Goal: Information Seeking & Learning: Learn about a topic

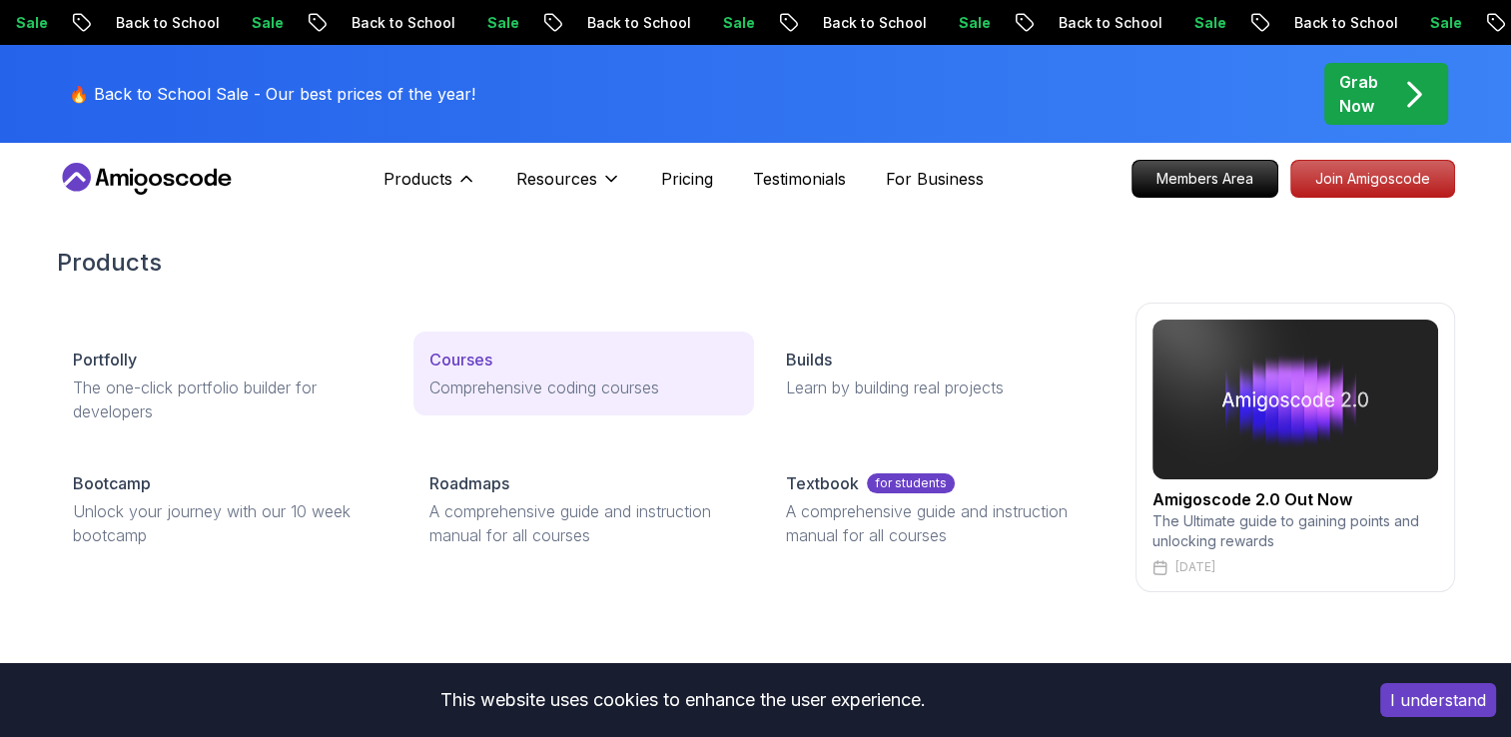
click at [540, 371] on link "Courses Comprehensive coding courses" at bounding box center [583, 373] width 340 height 84
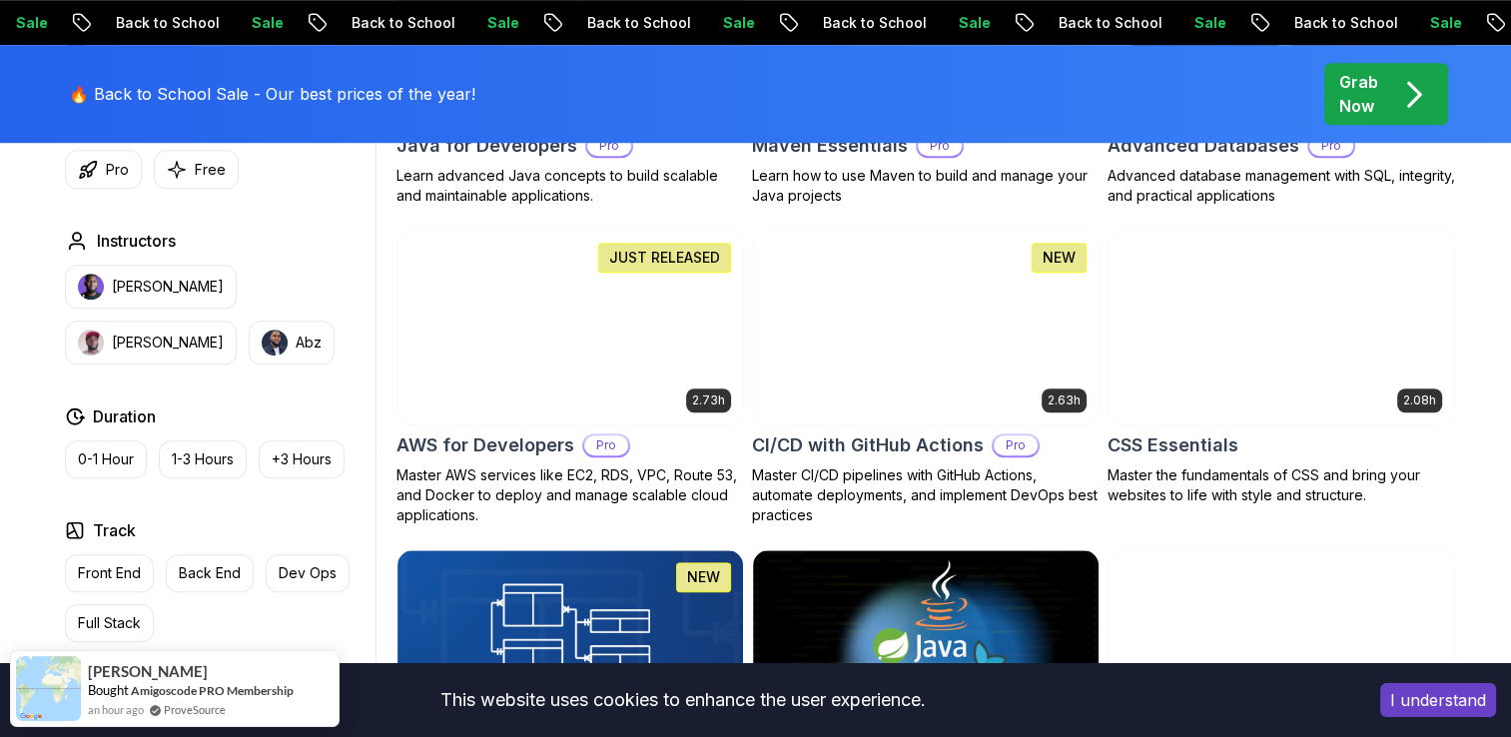
scroll to position [1697, 0]
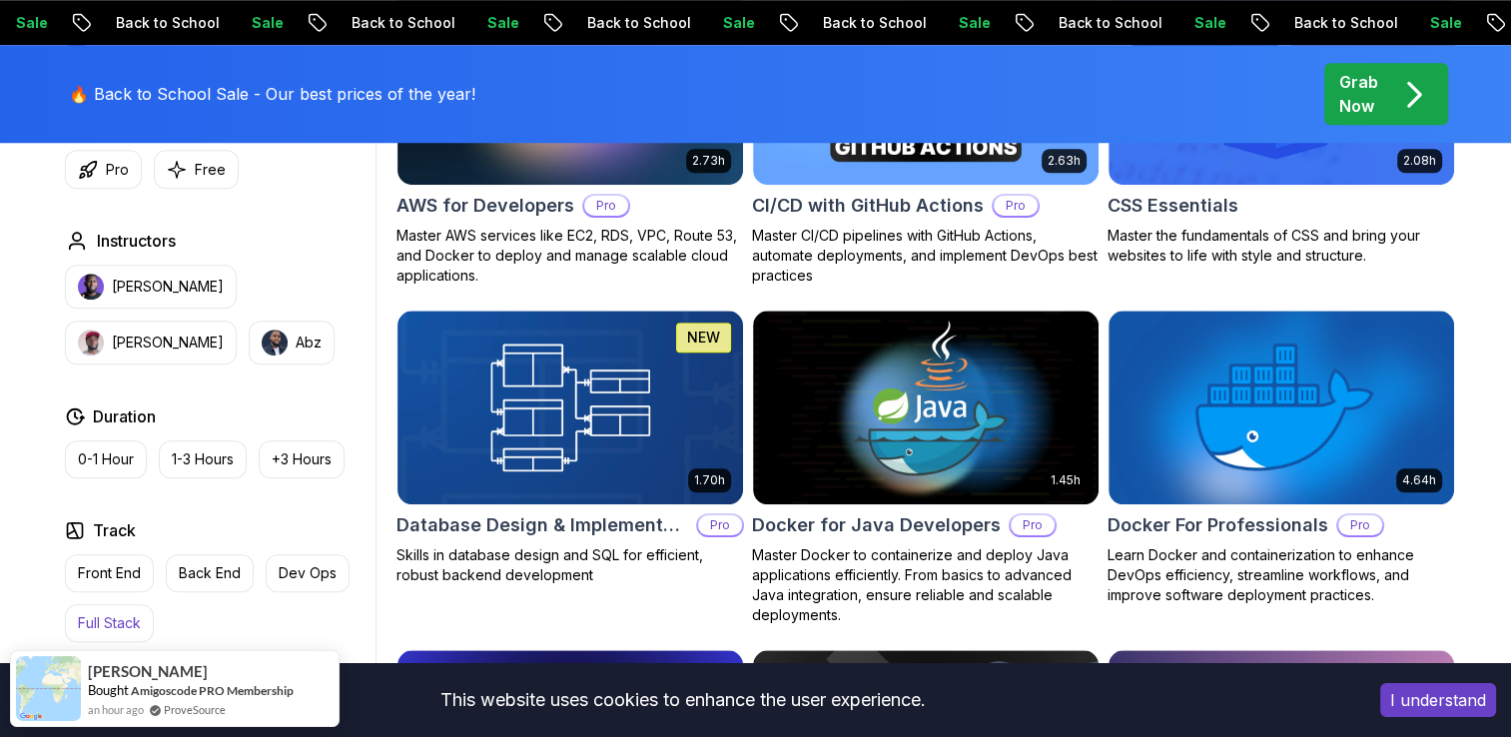
click at [108, 621] on p "Full Stack" at bounding box center [109, 623] width 63 height 20
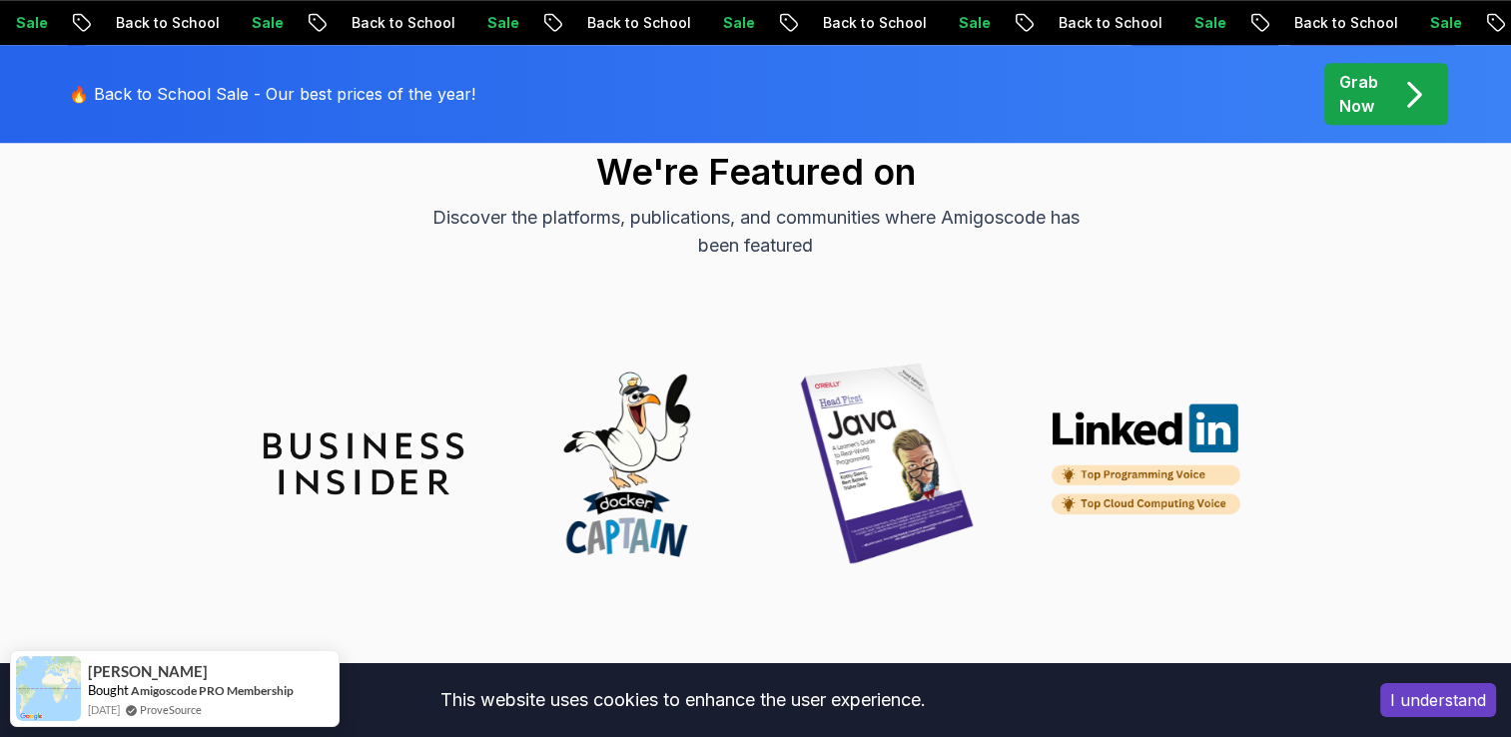
click at [1220, 457] on img at bounding box center [1148, 463] width 200 height 123
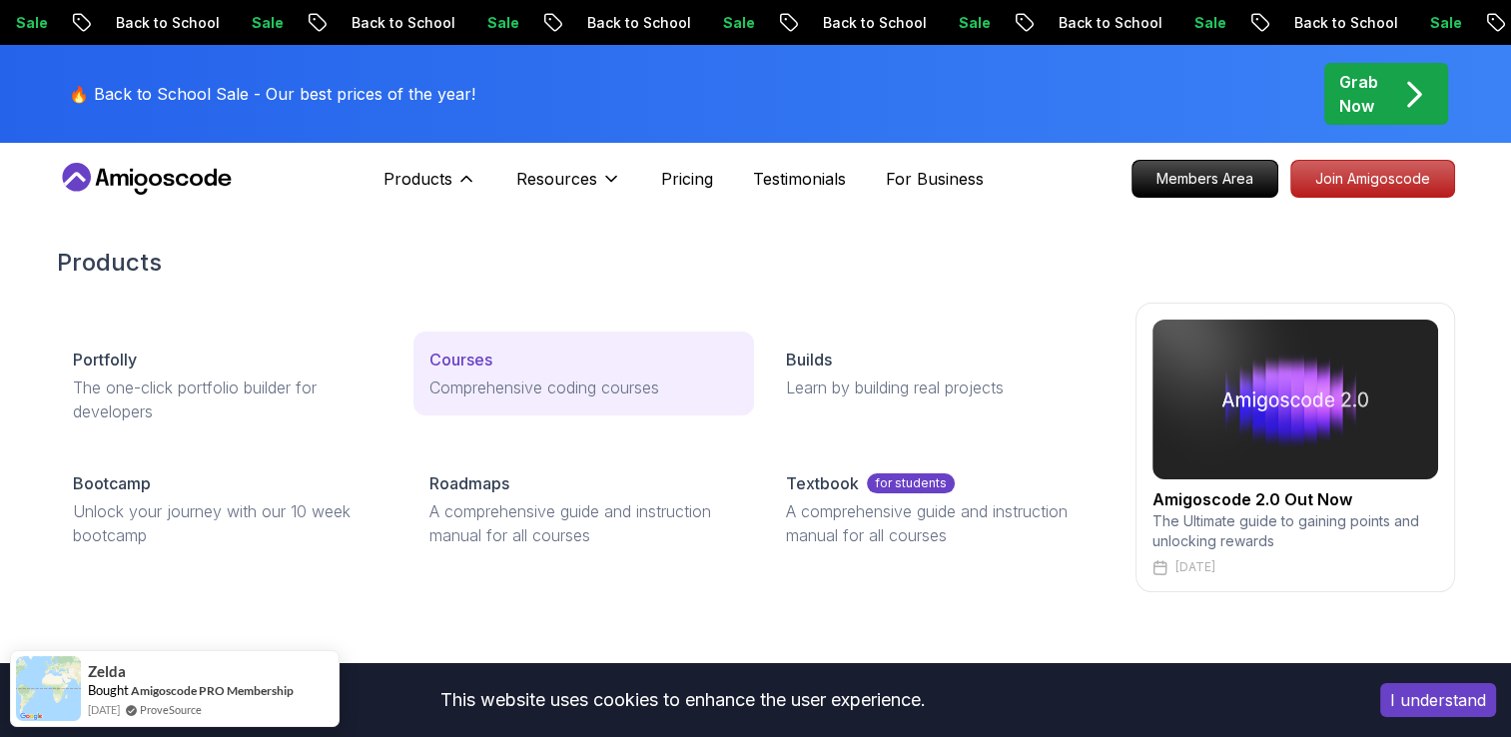
click at [514, 382] on p "Comprehensive coding courses" at bounding box center [583, 387] width 309 height 24
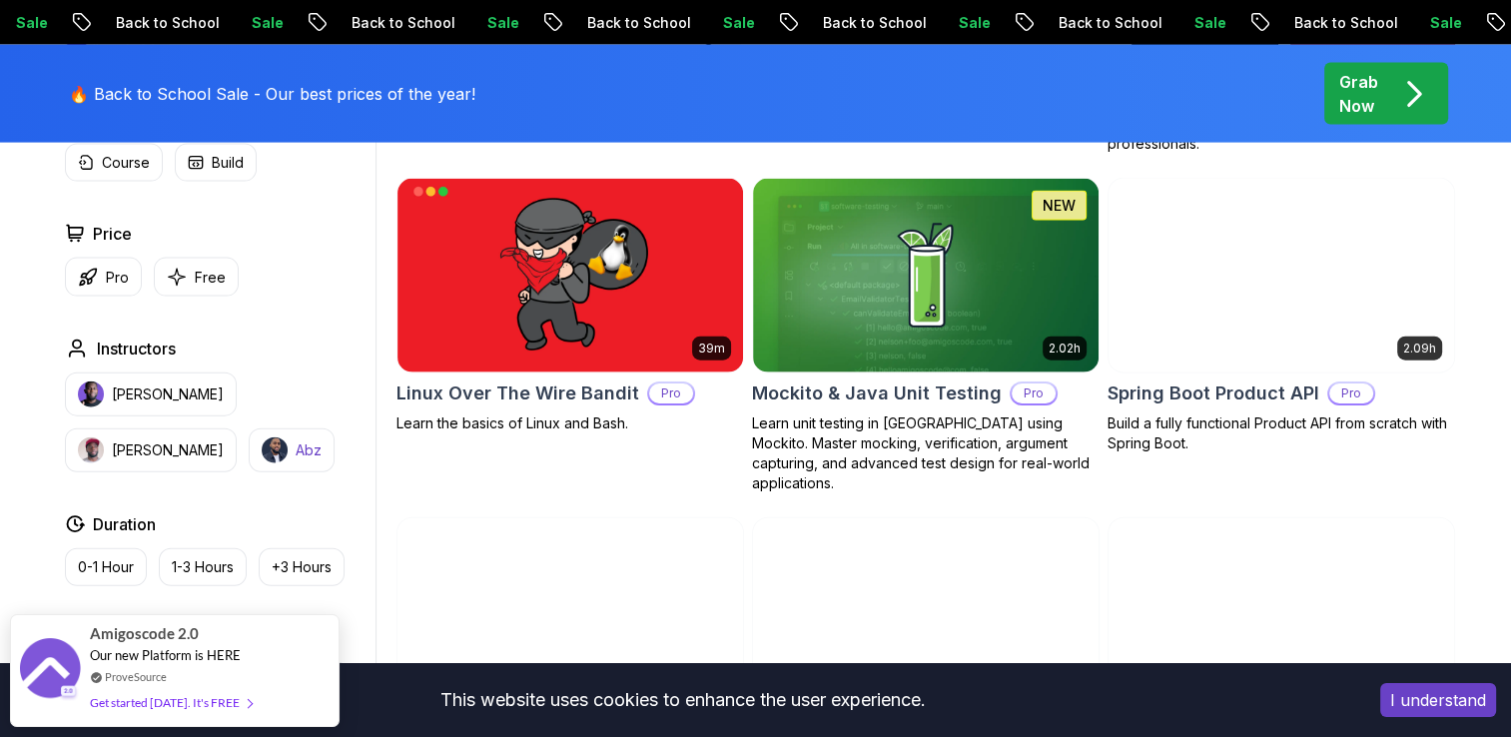
scroll to position [4393, 0]
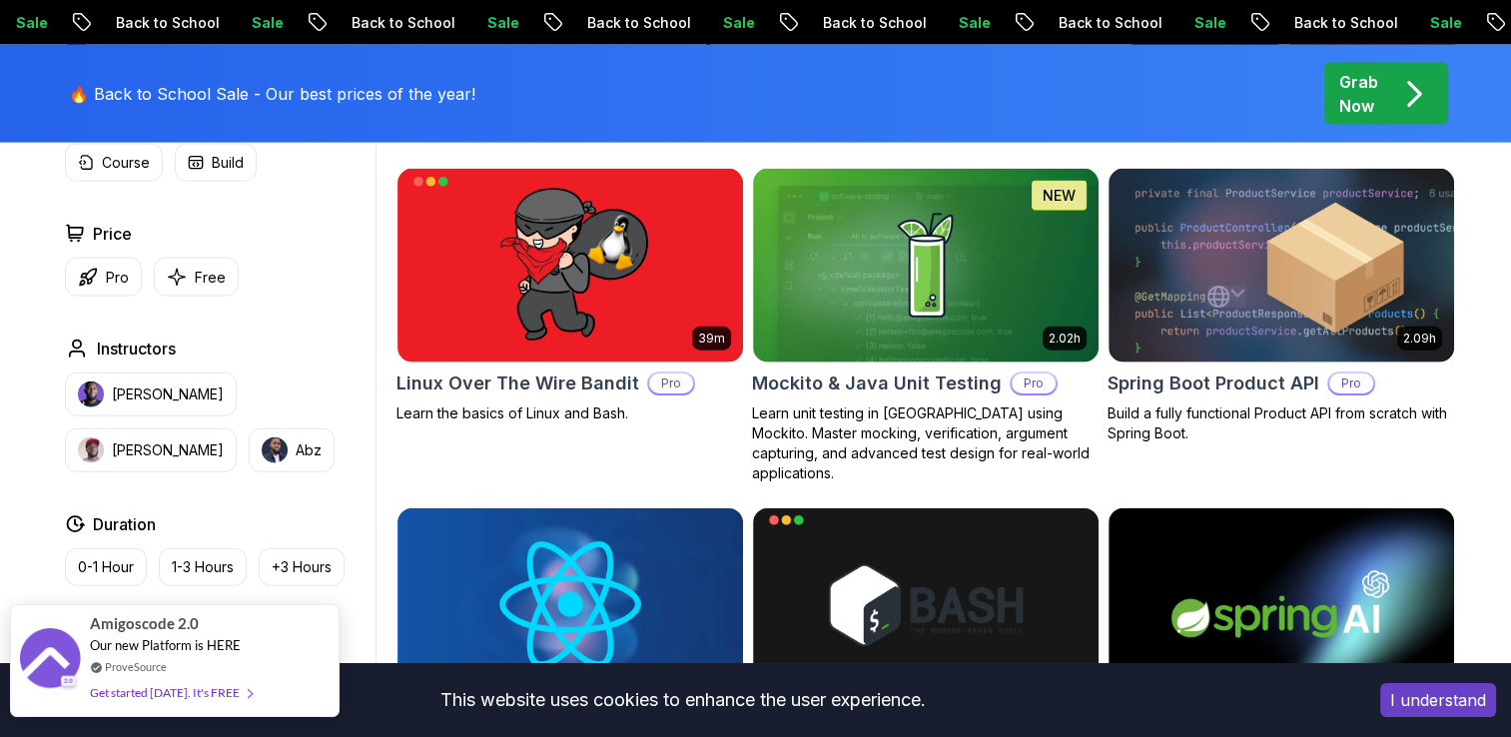
click at [121, 689] on div "Get started [DATE]. It's FREE" at bounding box center [171, 692] width 162 height 23
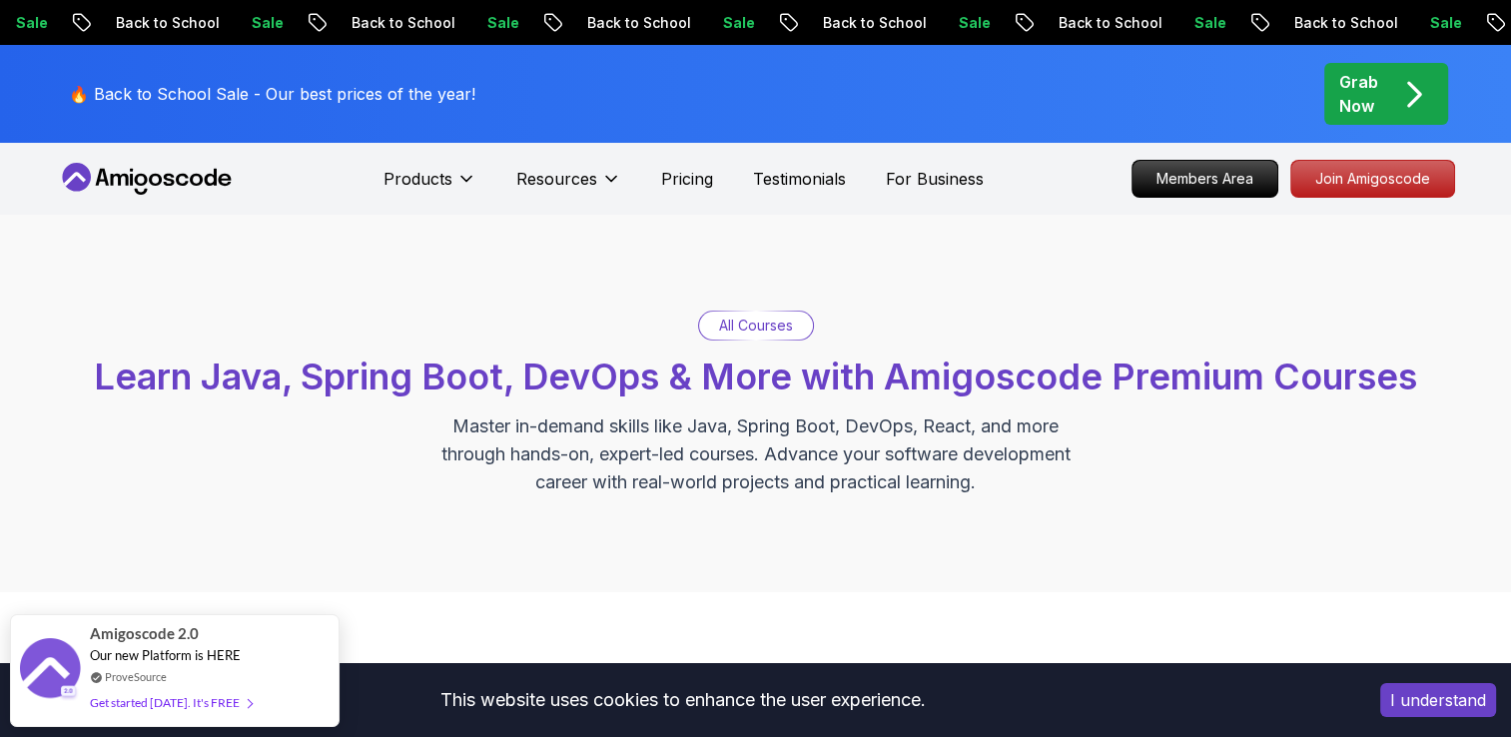
click at [743, 324] on p "All Courses" at bounding box center [756, 326] width 74 height 20
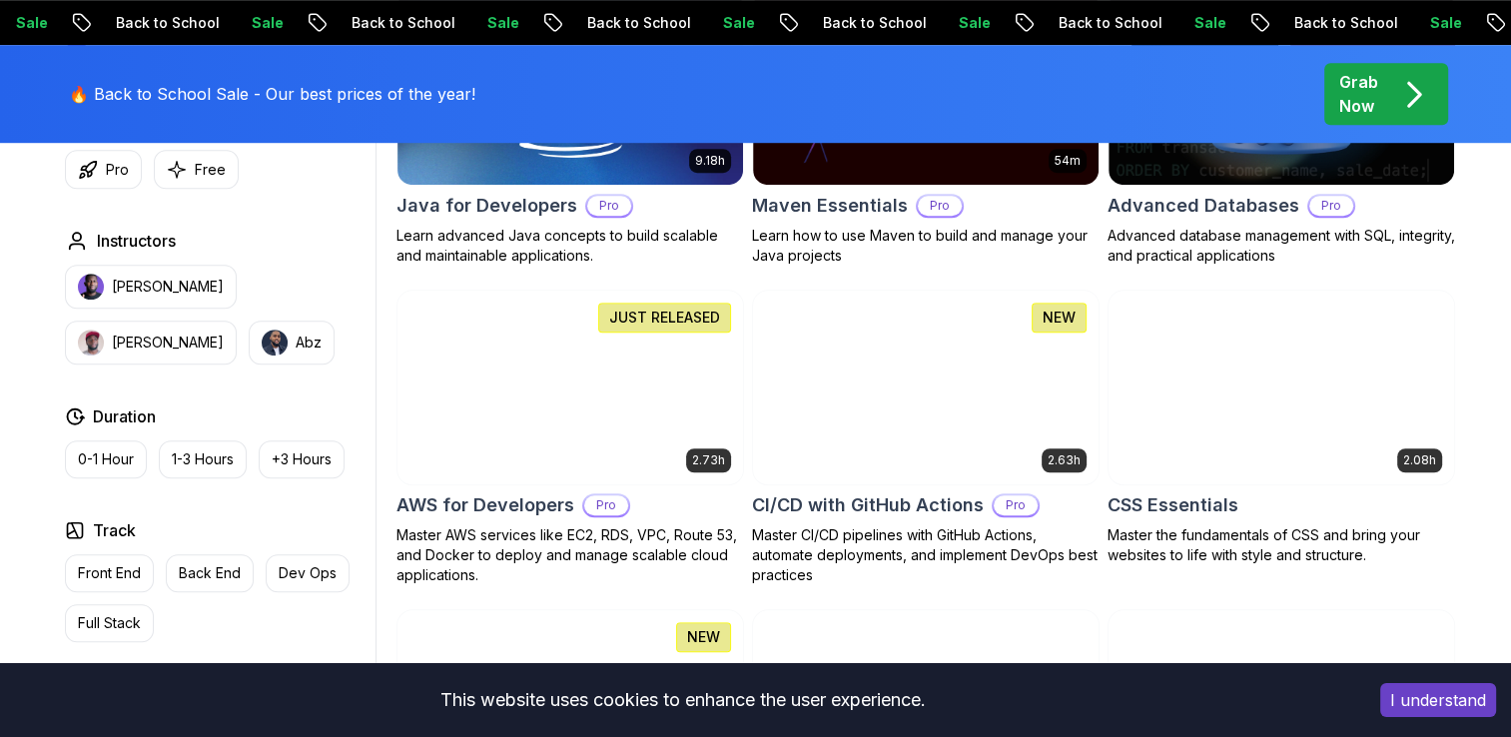
scroll to position [2097, 0]
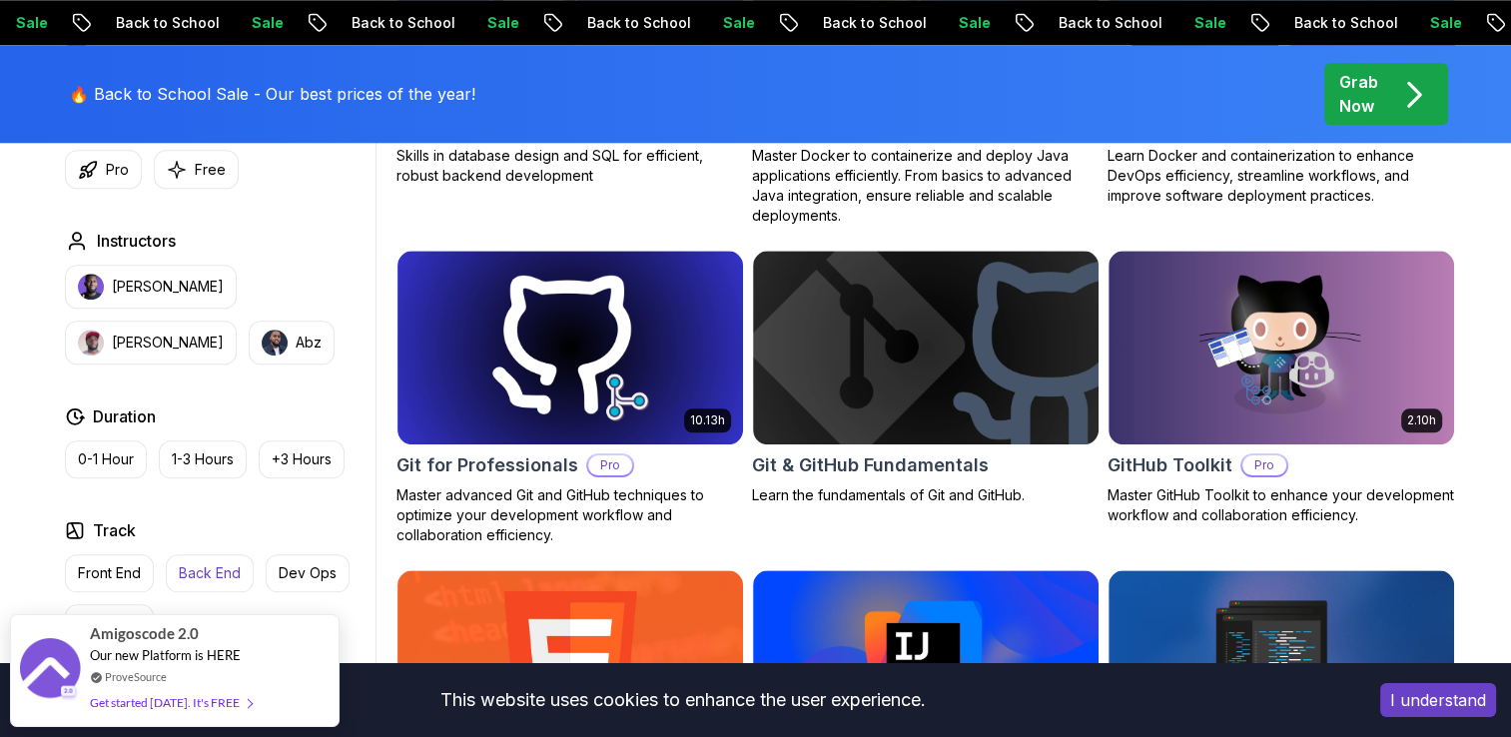
click at [210, 566] on p "Back End" at bounding box center [210, 573] width 62 height 20
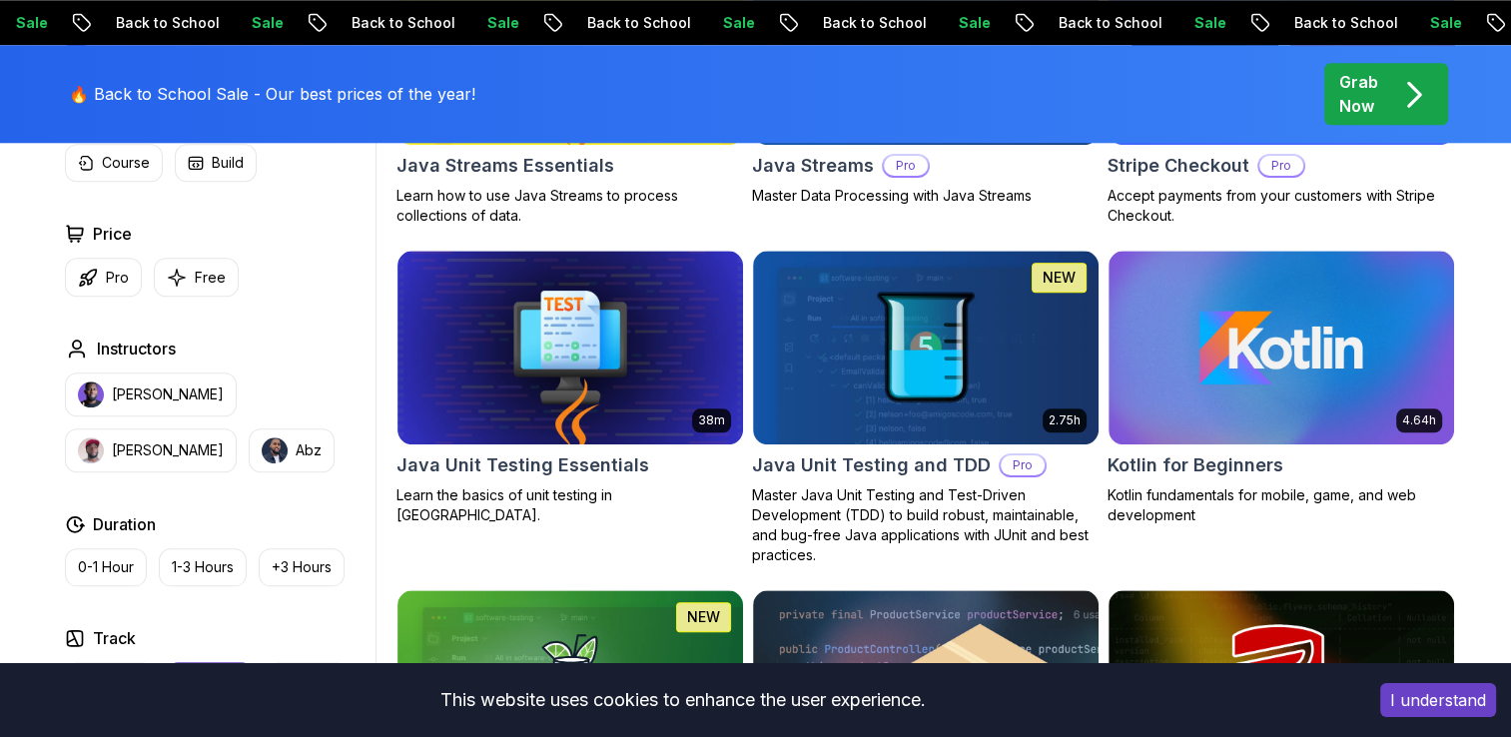
click at [210, 566] on p "1-3 Hours" at bounding box center [203, 567] width 62 height 20
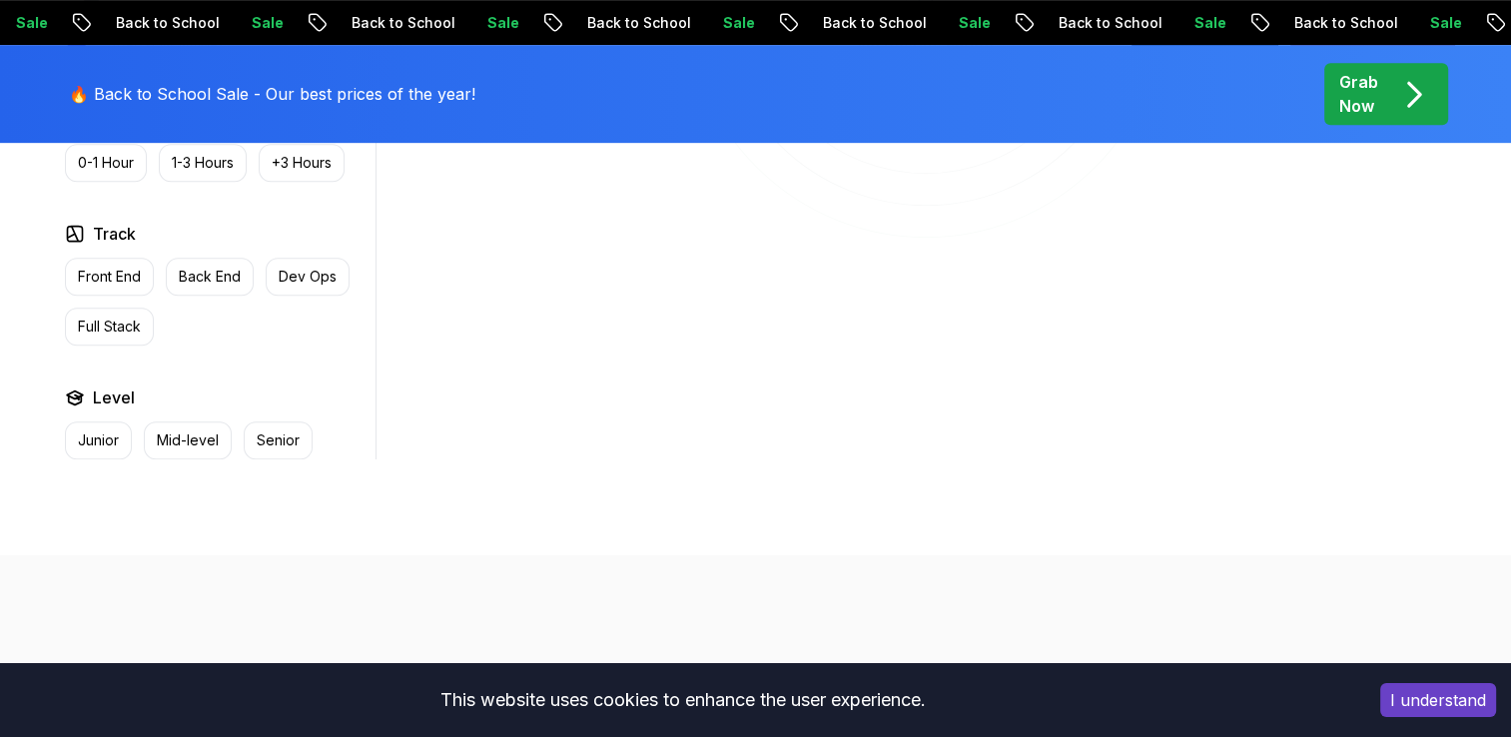
scroll to position [1098, 0]
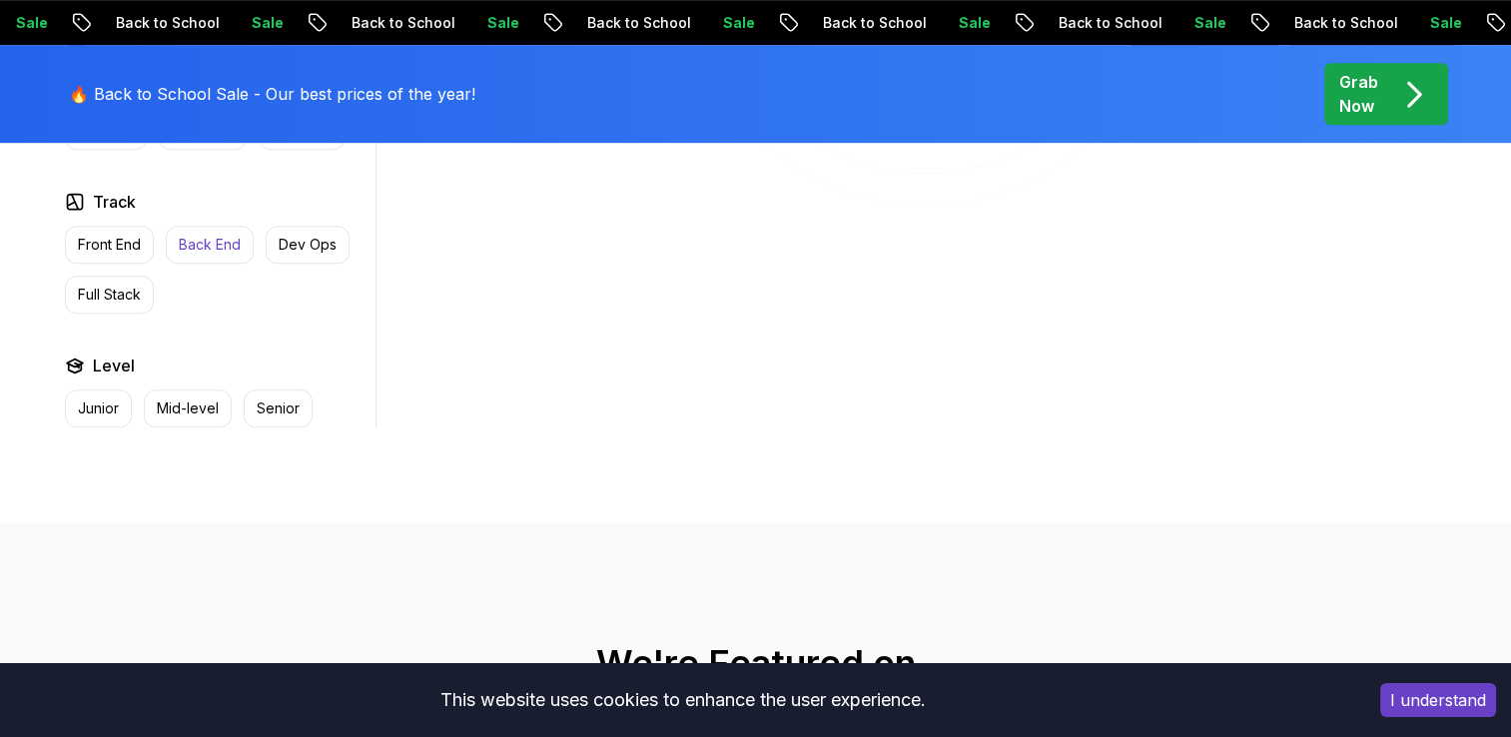
click at [206, 235] on p "Back End" at bounding box center [210, 245] width 62 height 20
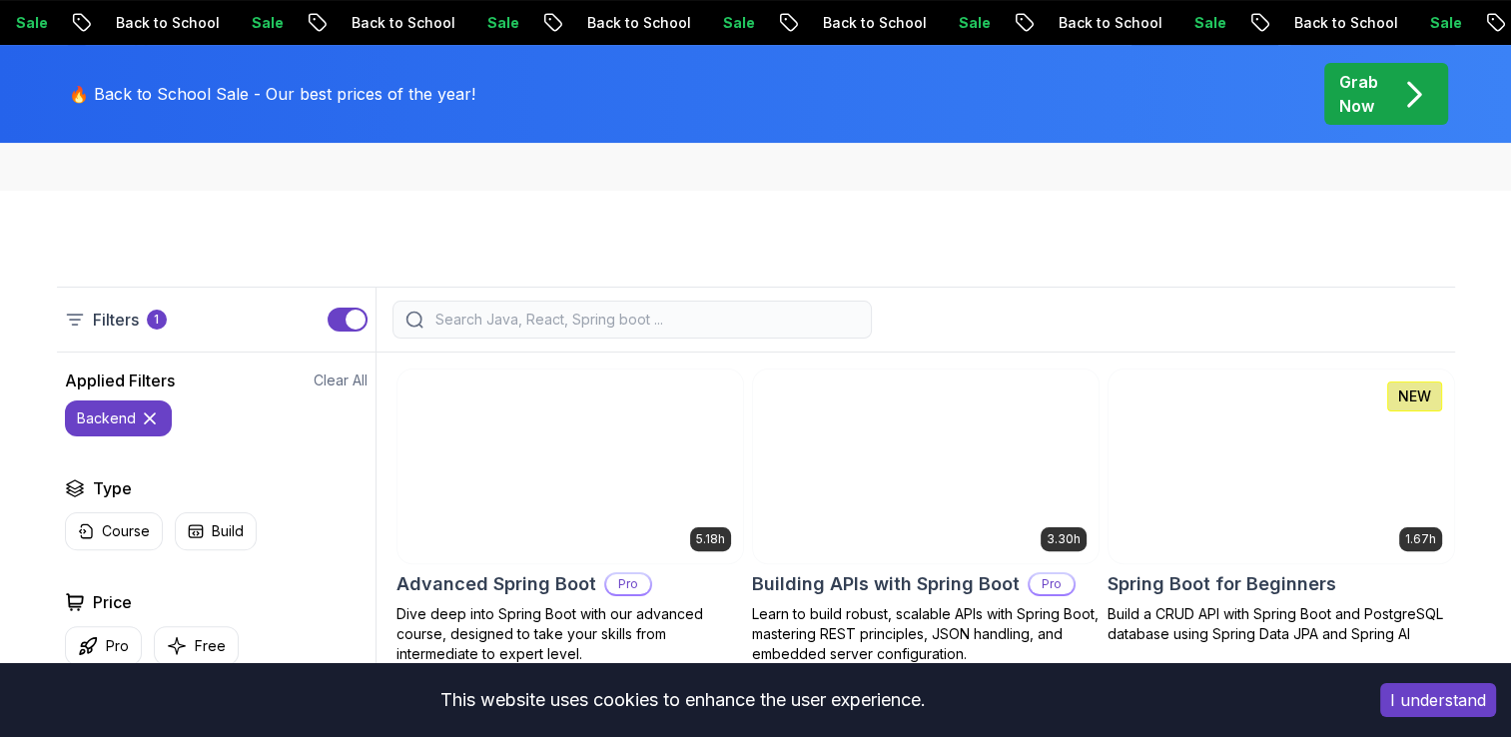
scroll to position [399, 0]
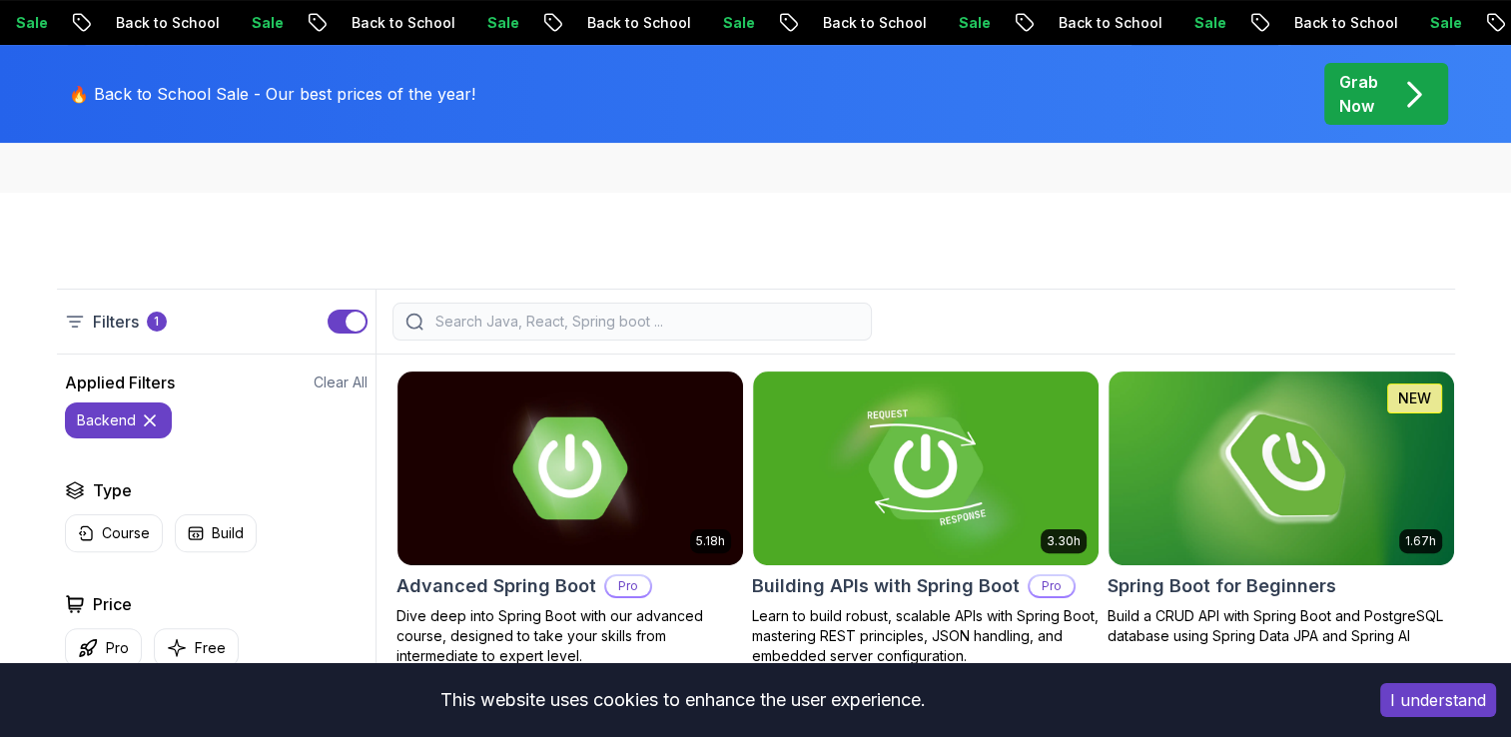
click at [144, 417] on icon at bounding box center [150, 420] width 20 height 20
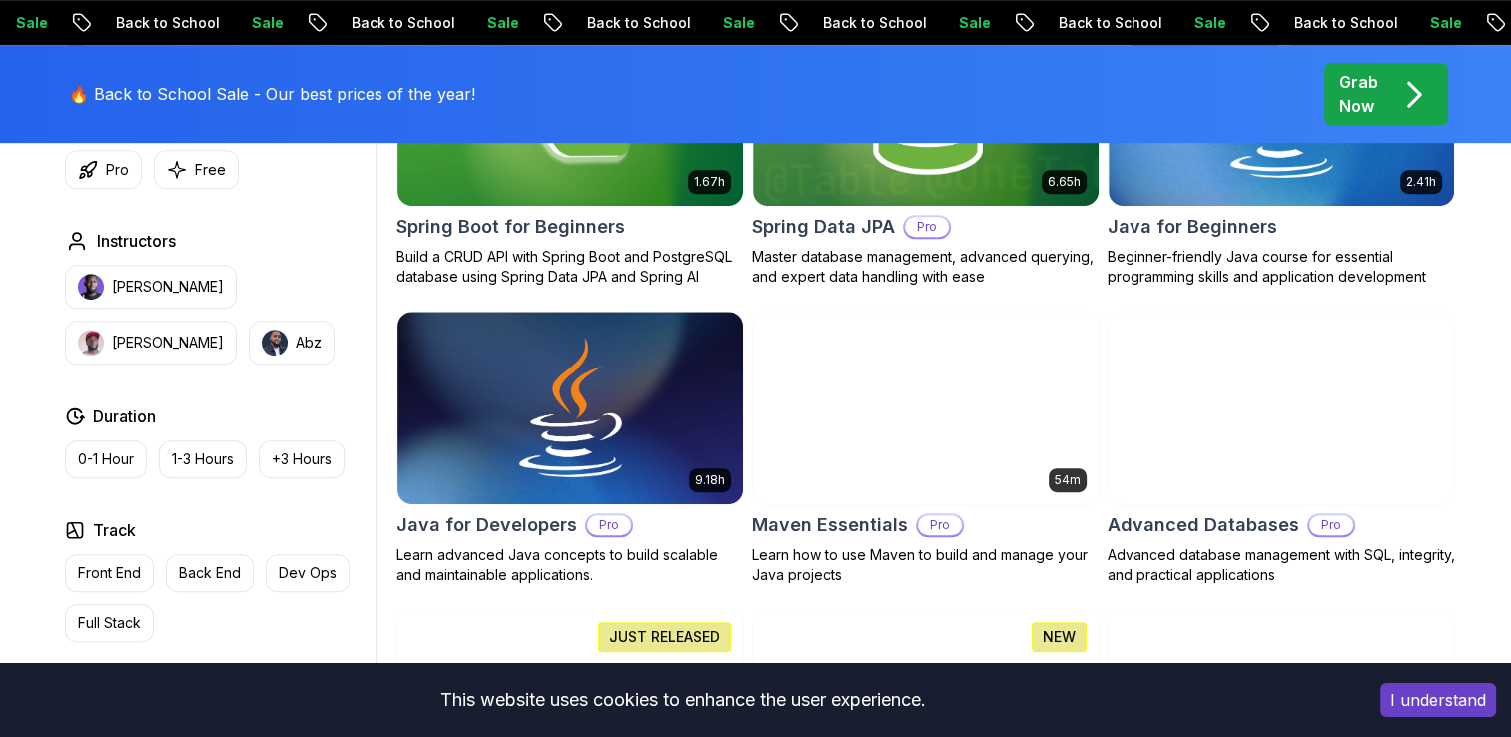
scroll to position [1098, 0]
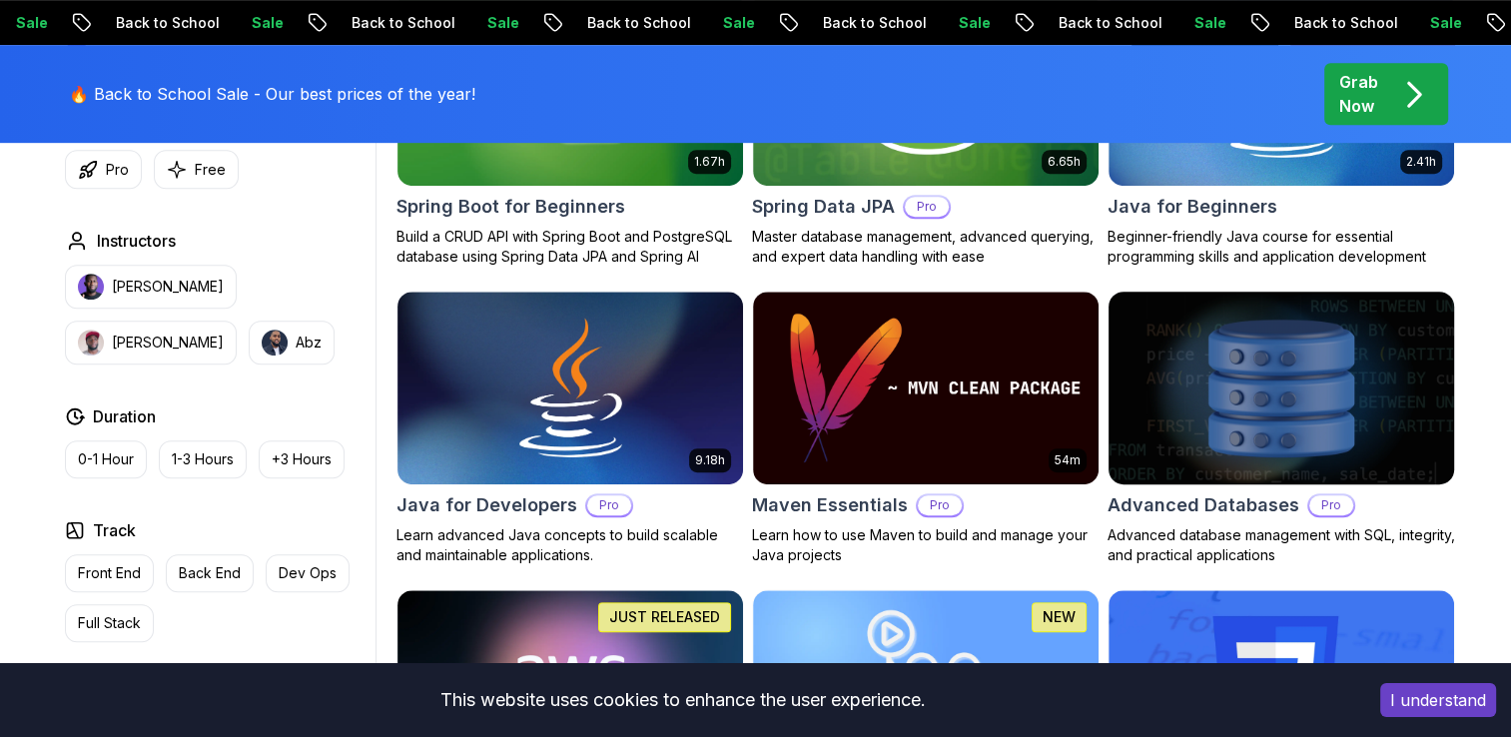
click at [1231, 377] on img at bounding box center [1280, 388] width 362 height 203
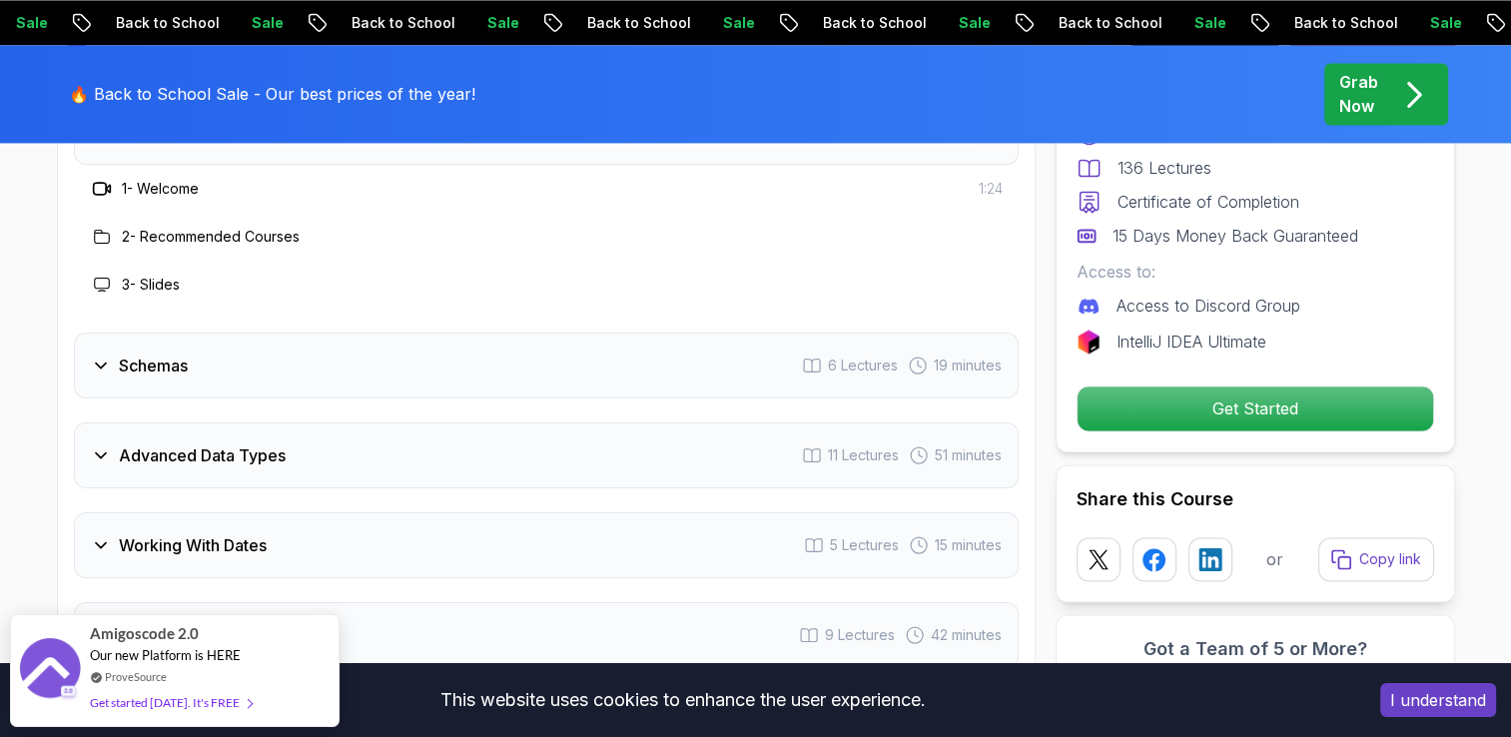
scroll to position [3095, 0]
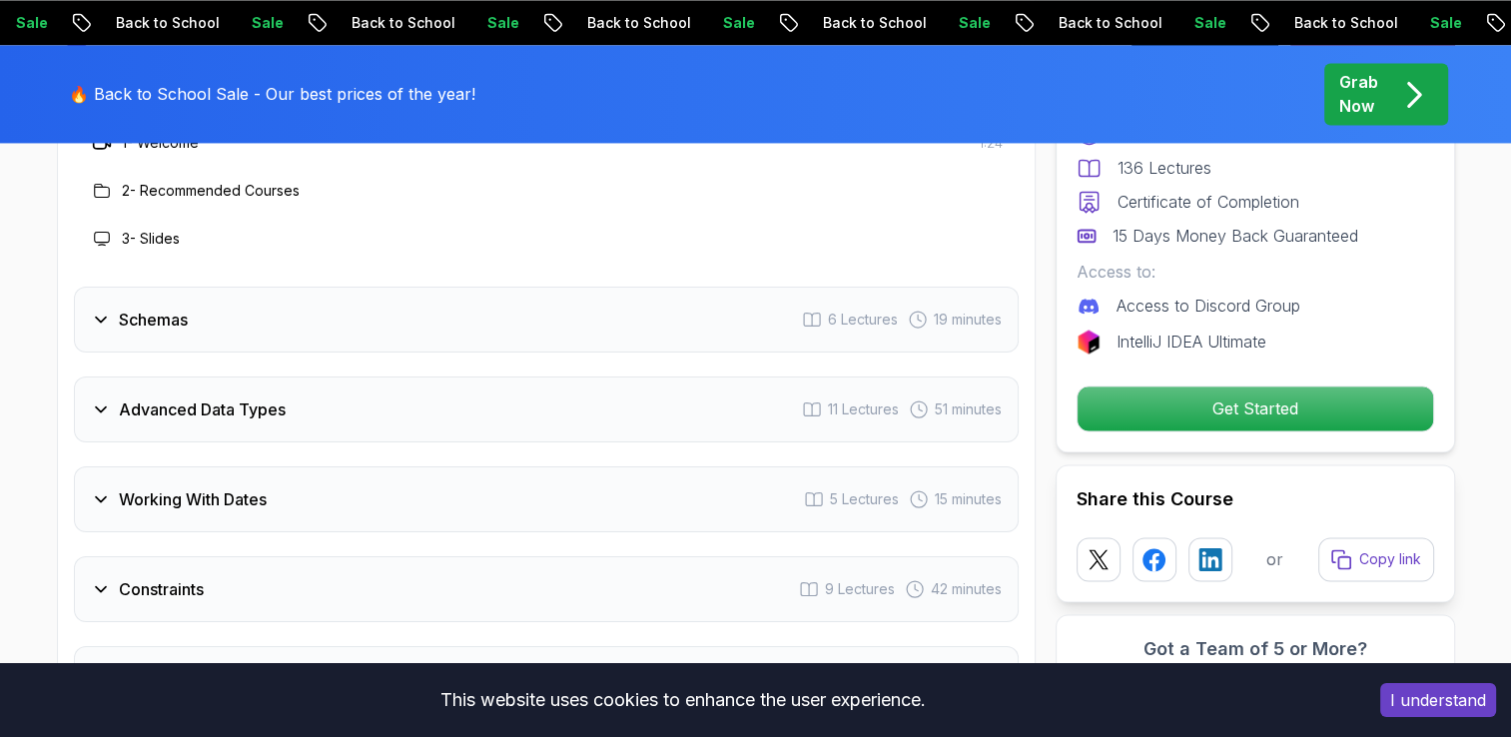
click at [498, 313] on div "Schemas 6 Lectures 19 minutes" at bounding box center [546, 320] width 945 height 66
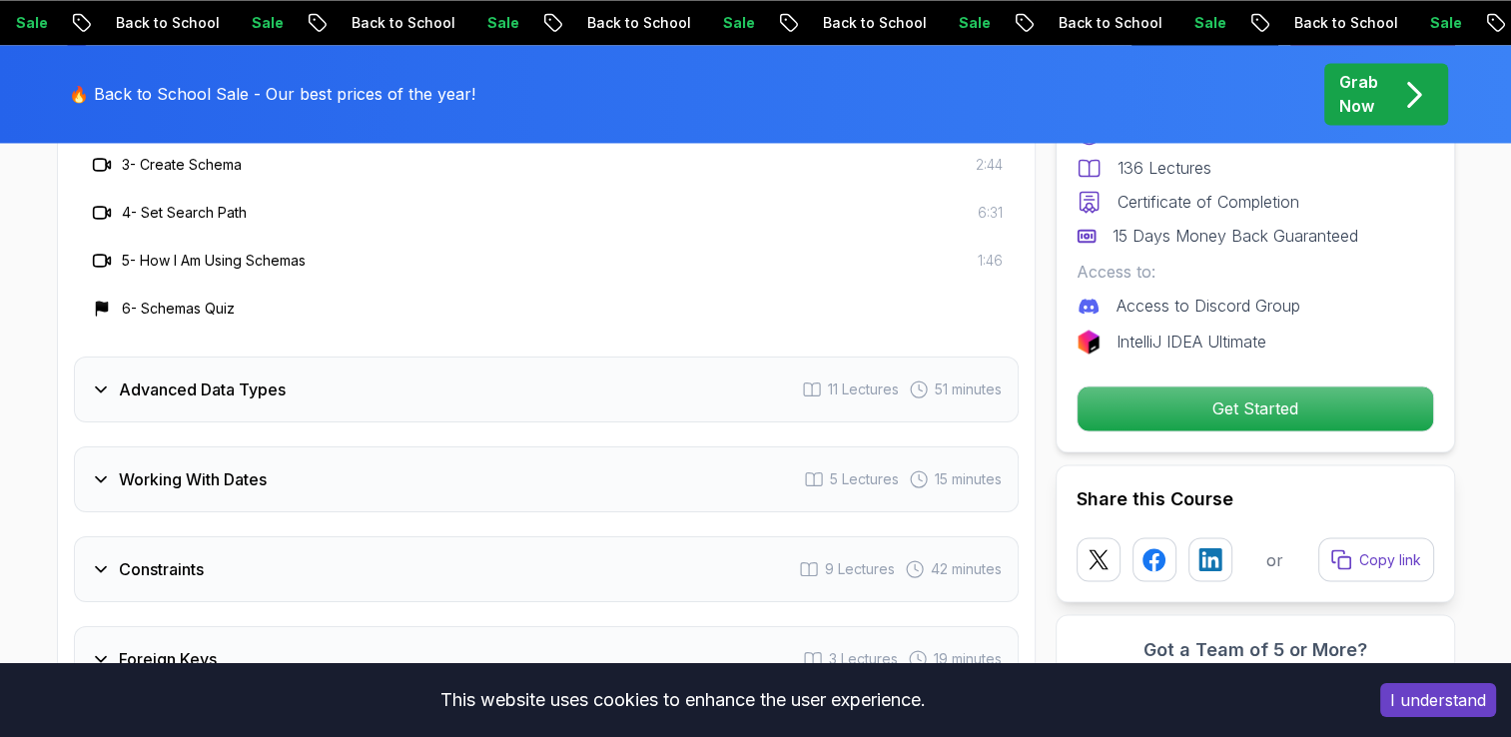
scroll to position [3295, 0]
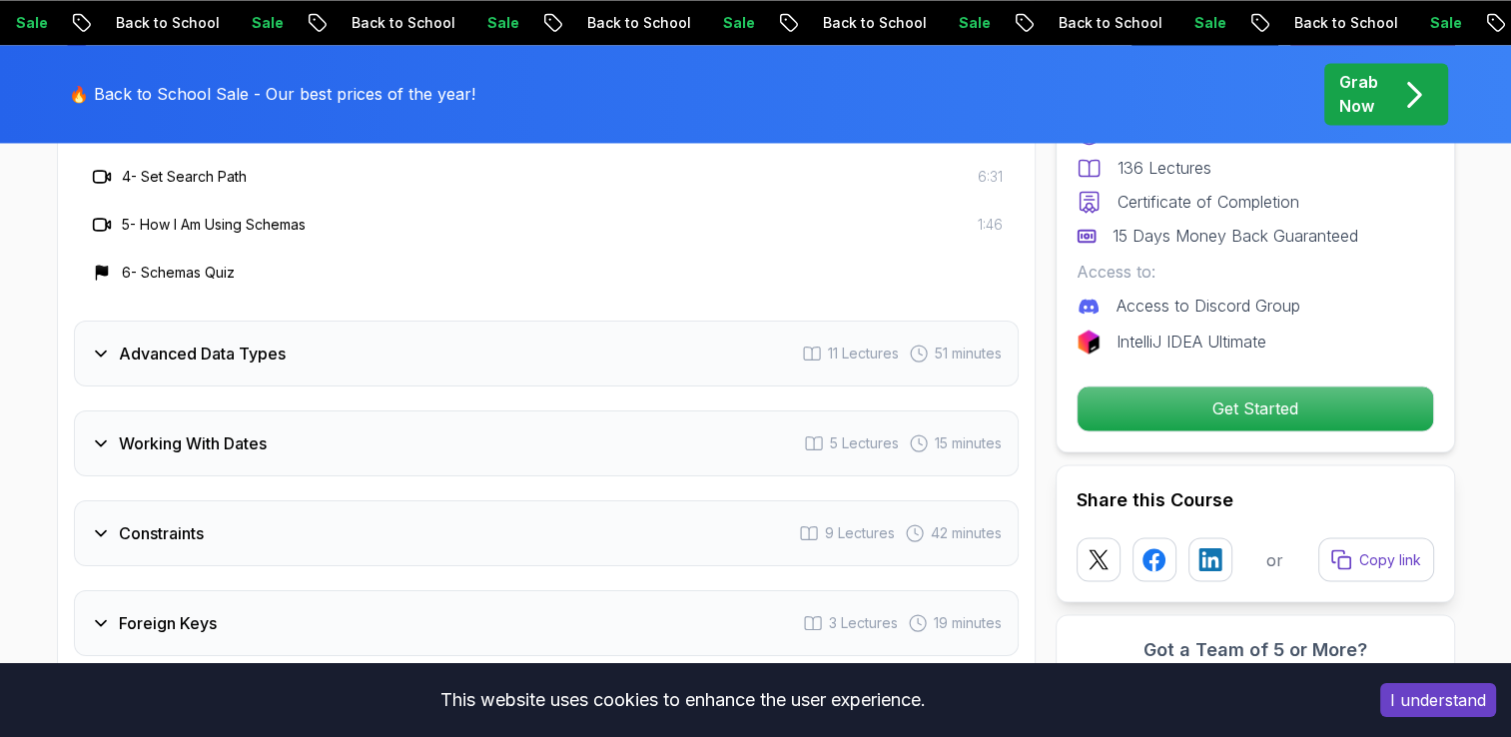
click at [399, 357] on div "Advanced Data Types 11 Lectures 51 minutes" at bounding box center [546, 354] width 945 height 66
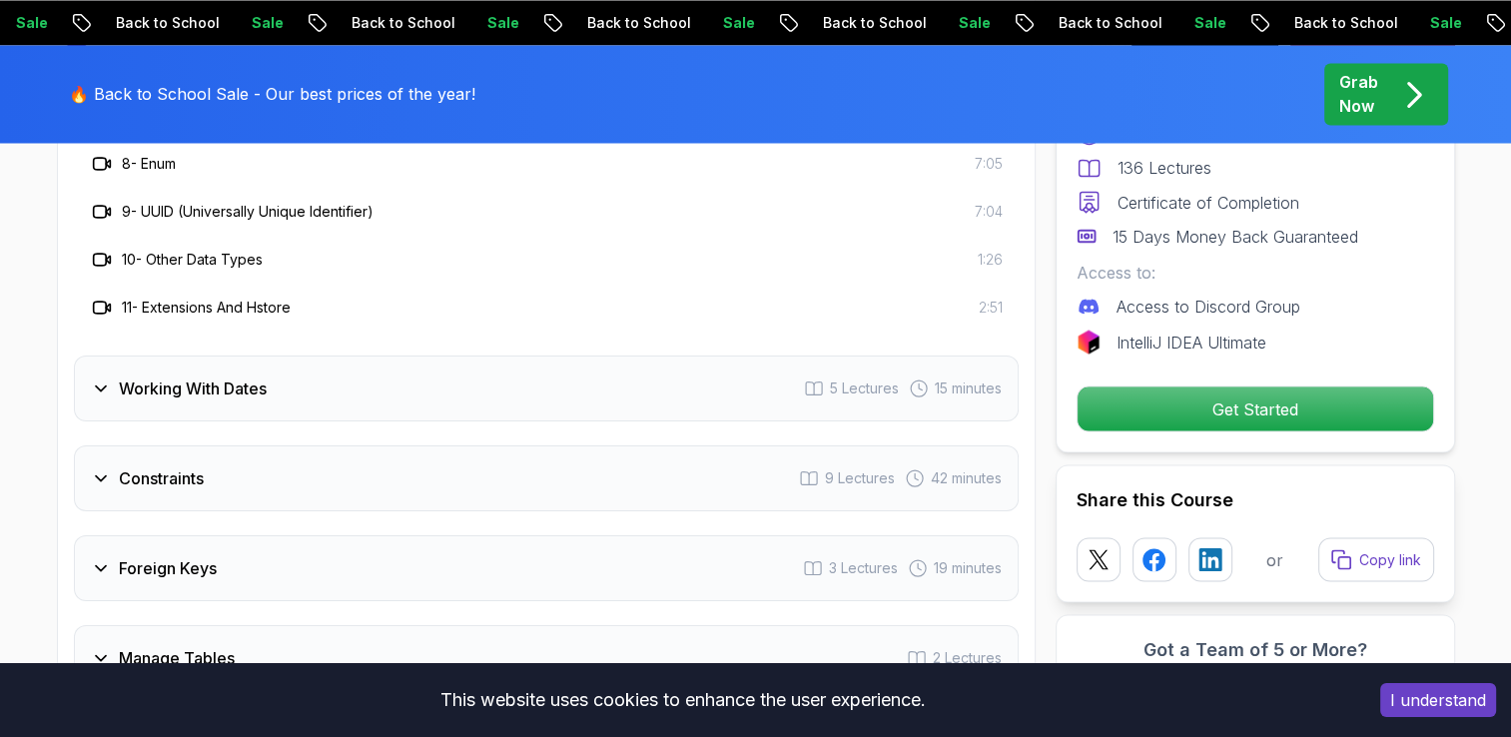
scroll to position [3595, 0]
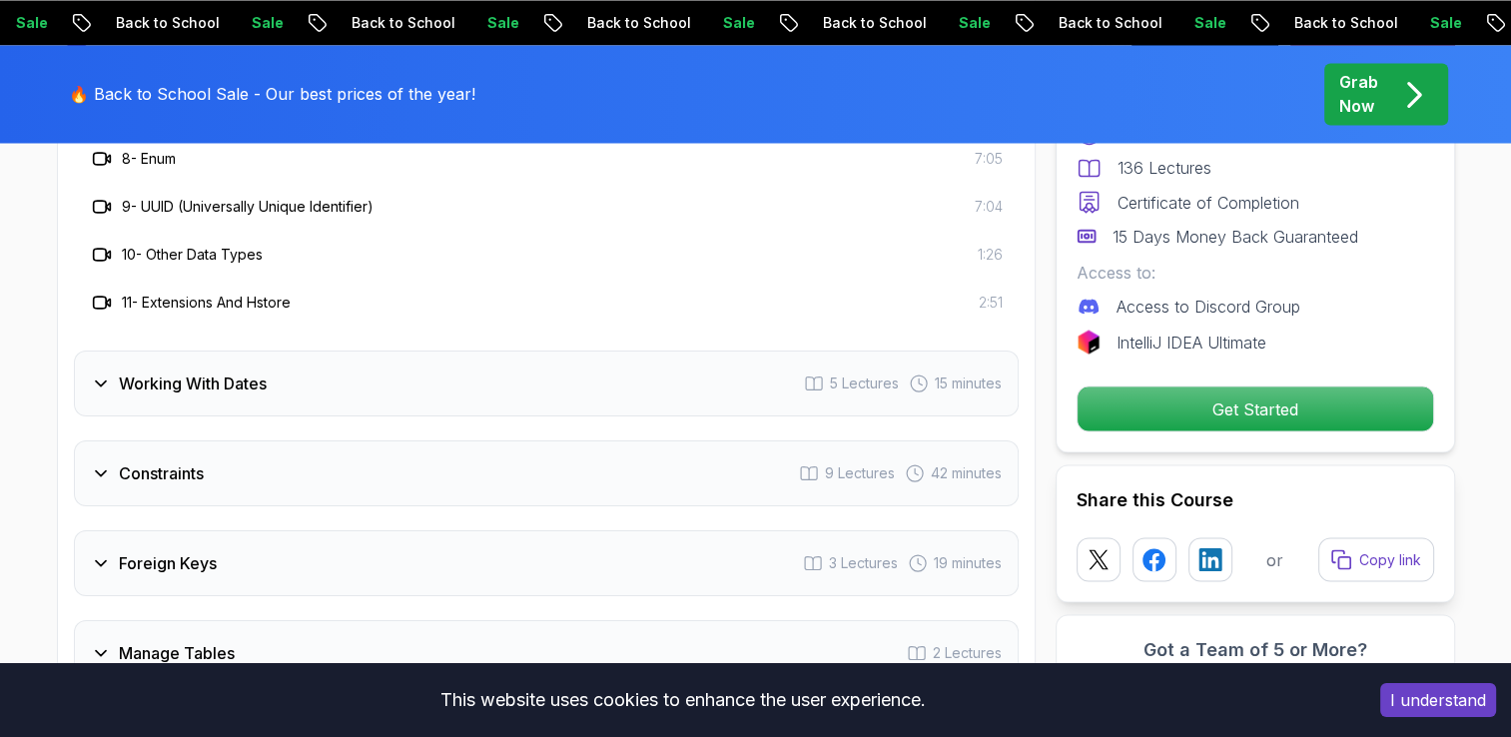
click at [404, 365] on div "Working With Dates 5 Lectures 15 minutes" at bounding box center [546, 383] width 945 height 66
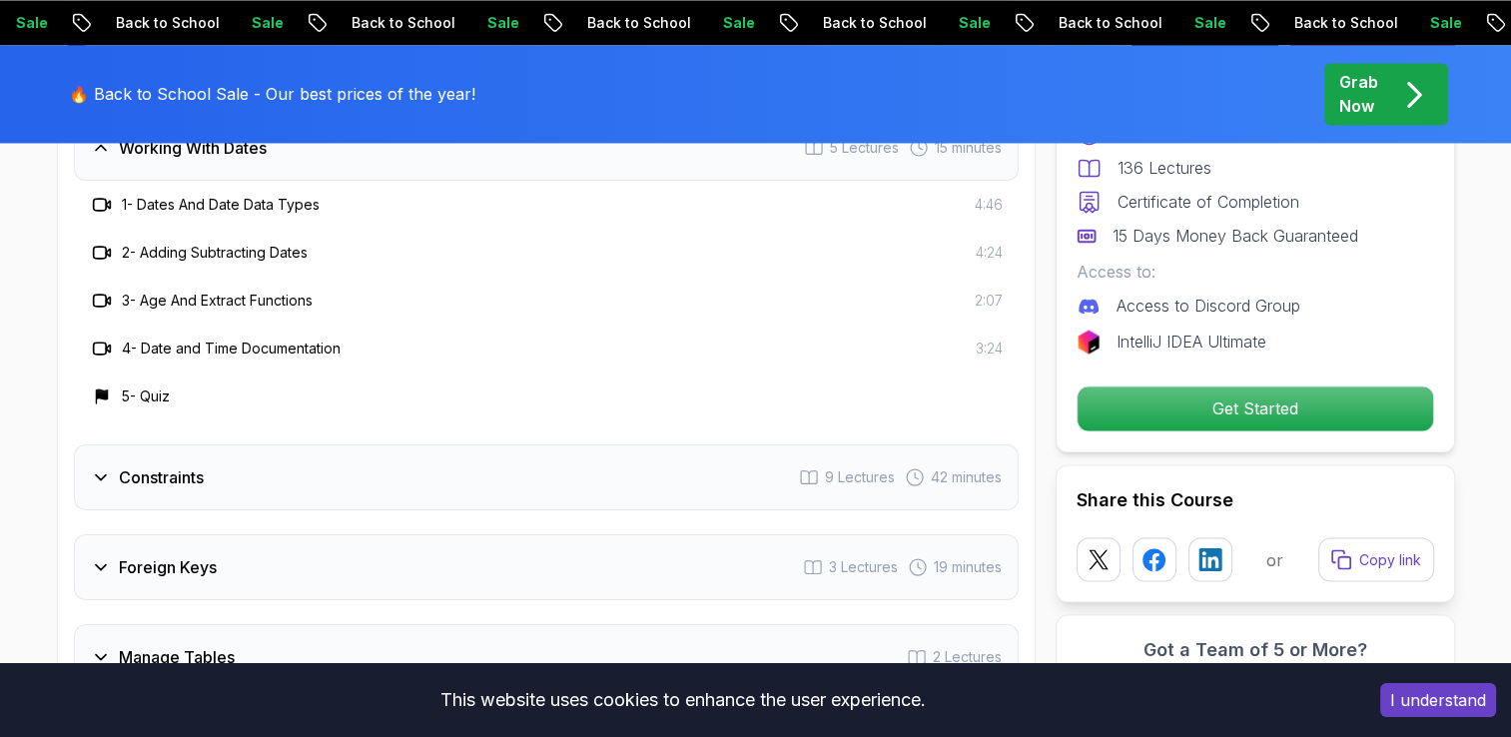
scroll to position [3295, 0]
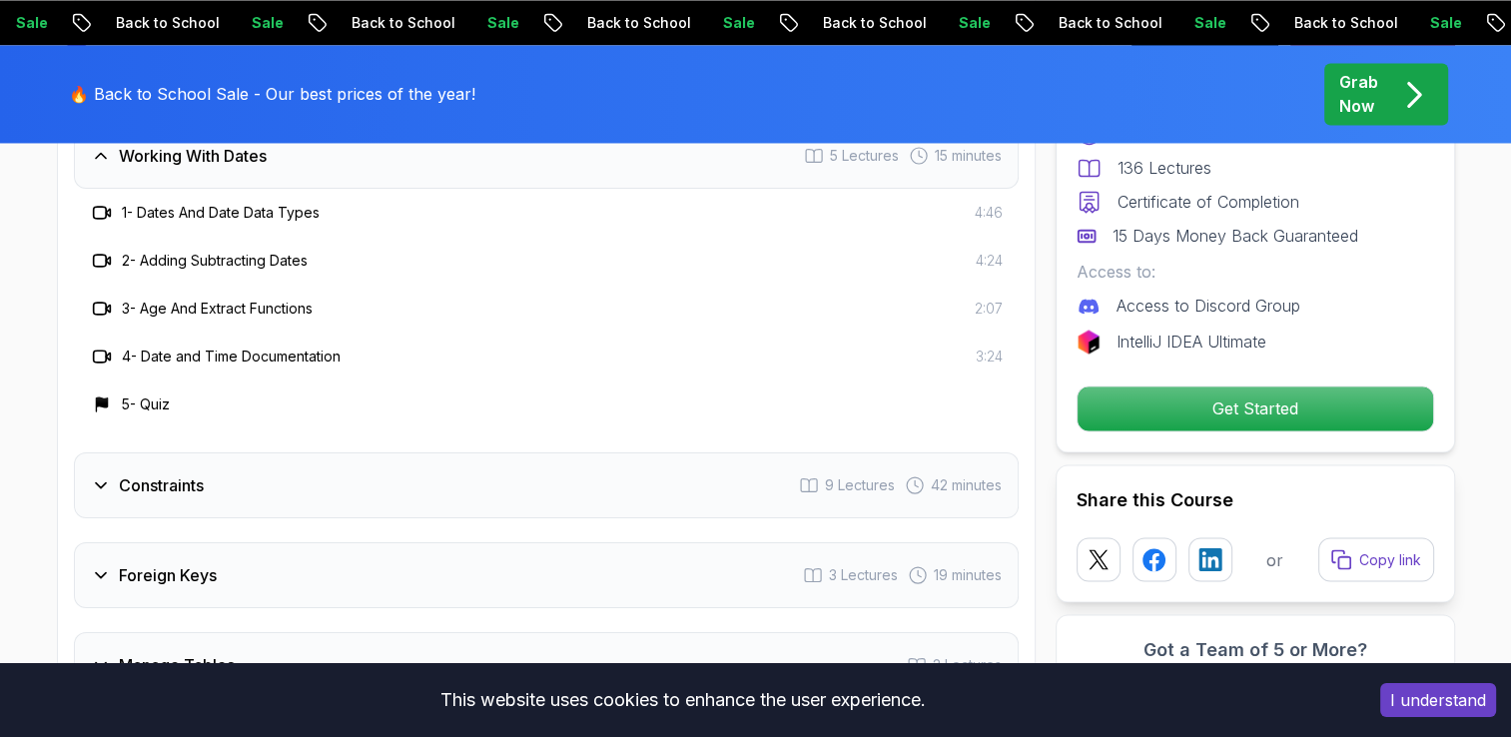
click at [212, 492] on div "Constraints 9 Lectures 42 minutes" at bounding box center [546, 485] width 945 height 66
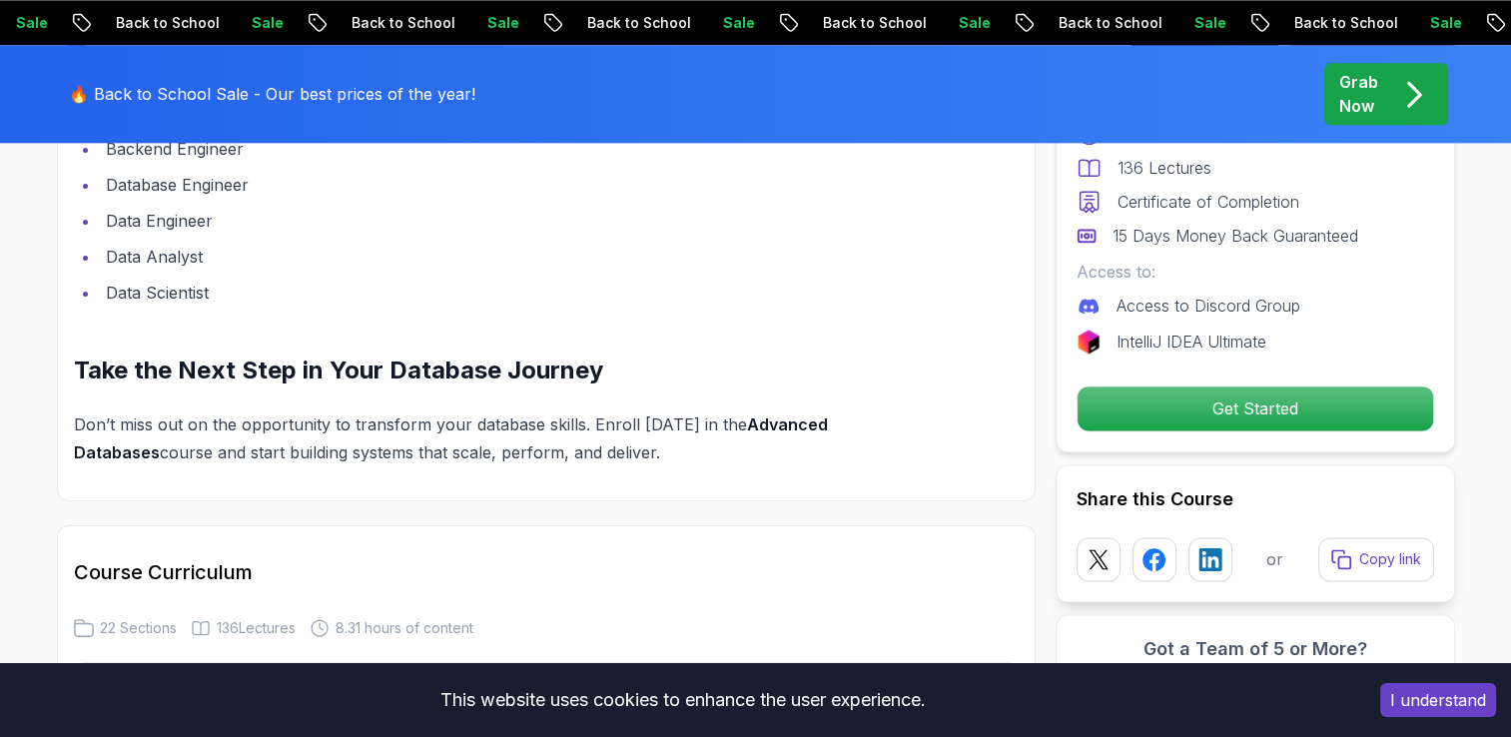
scroll to position [2297, 0]
